Goal: Check status: Check status

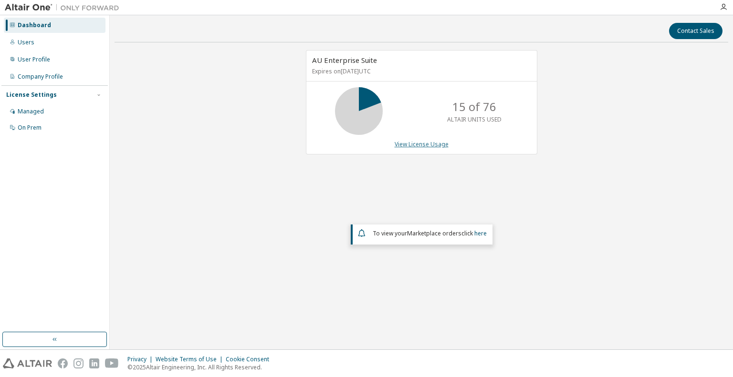
click at [423, 140] on link "View License Usage" at bounding box center [422, 144] width 54 height 8
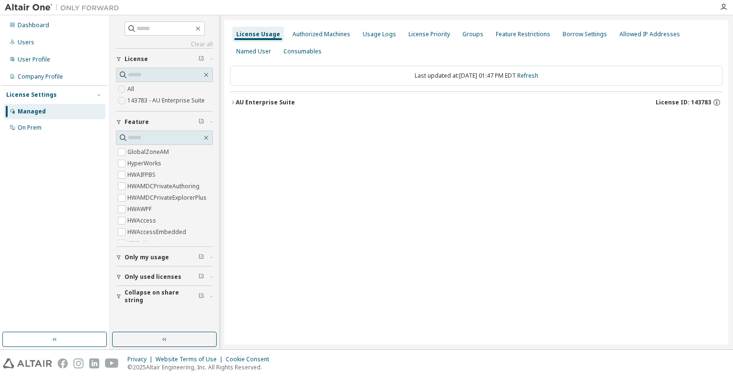
click at [232, 103] on icon "button" at bounding box center [233, 103] width 6 height 6
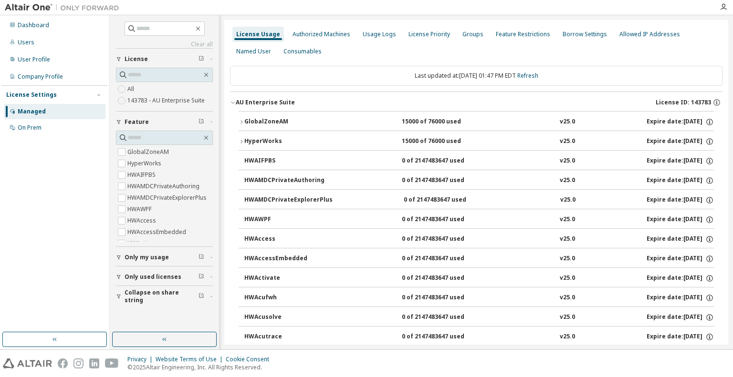
click at [240, 140] on icon "button" at bounding box center [242, 142] width 6 height 6
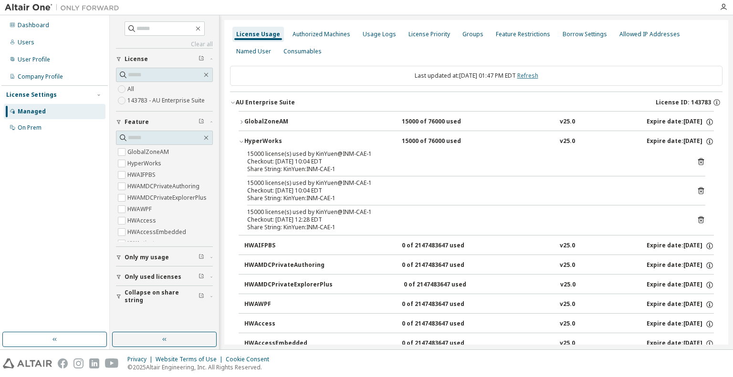
click at [536, 72] on link "Refresh" at bounding box center [527, 76] width 21 height 8
